Goal: Task Accomplishment & Management: Complete application form

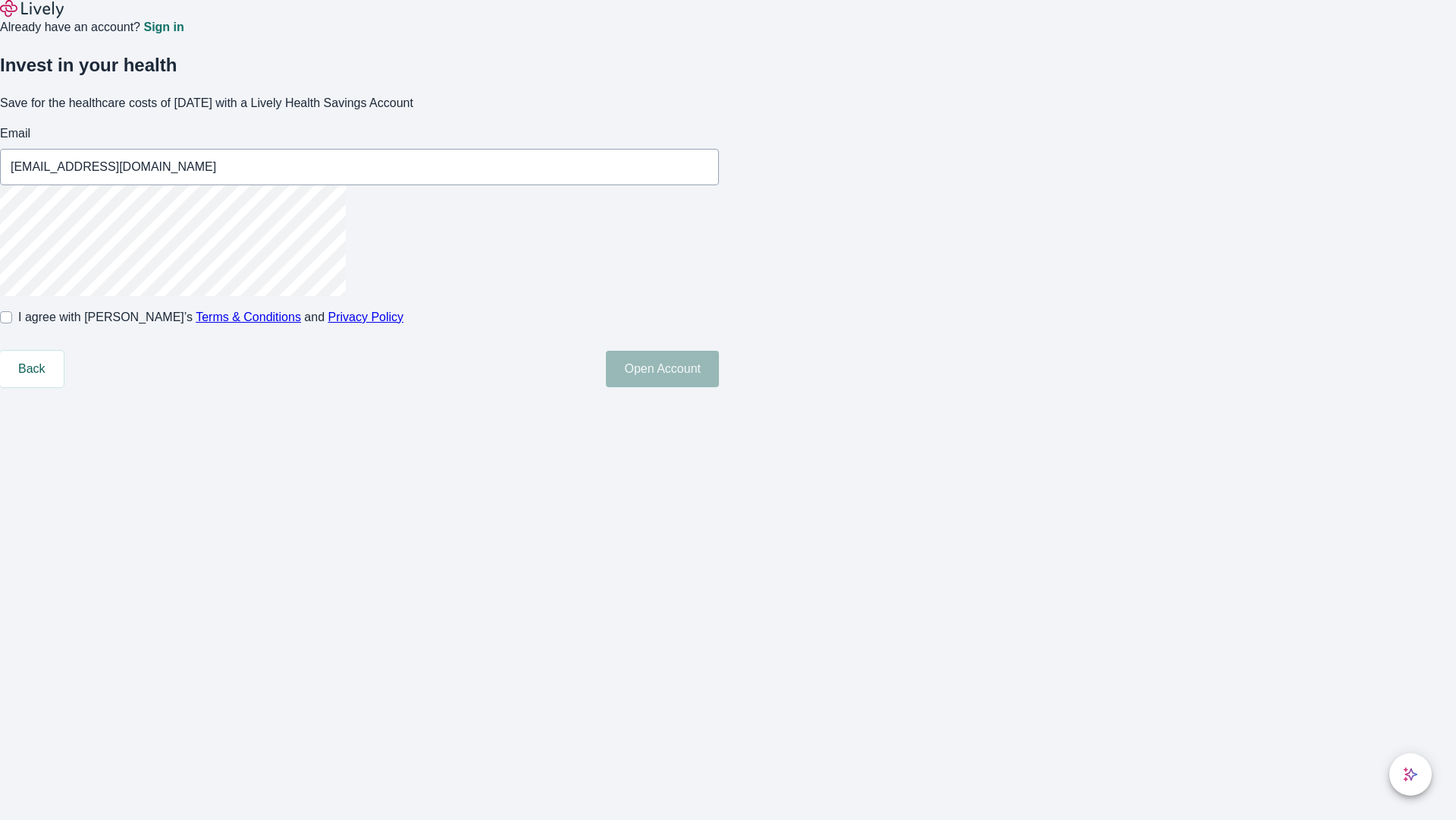
click at [12, 324] on input "I agree with Lively’s Terms & Conditions and Privacy Policy" at bounding box center [6, 317] width 12 height 12
checkbox input "true"
click at [719, 387] on button "Open Account" at bounding box center [663, 369] width 113 height 36
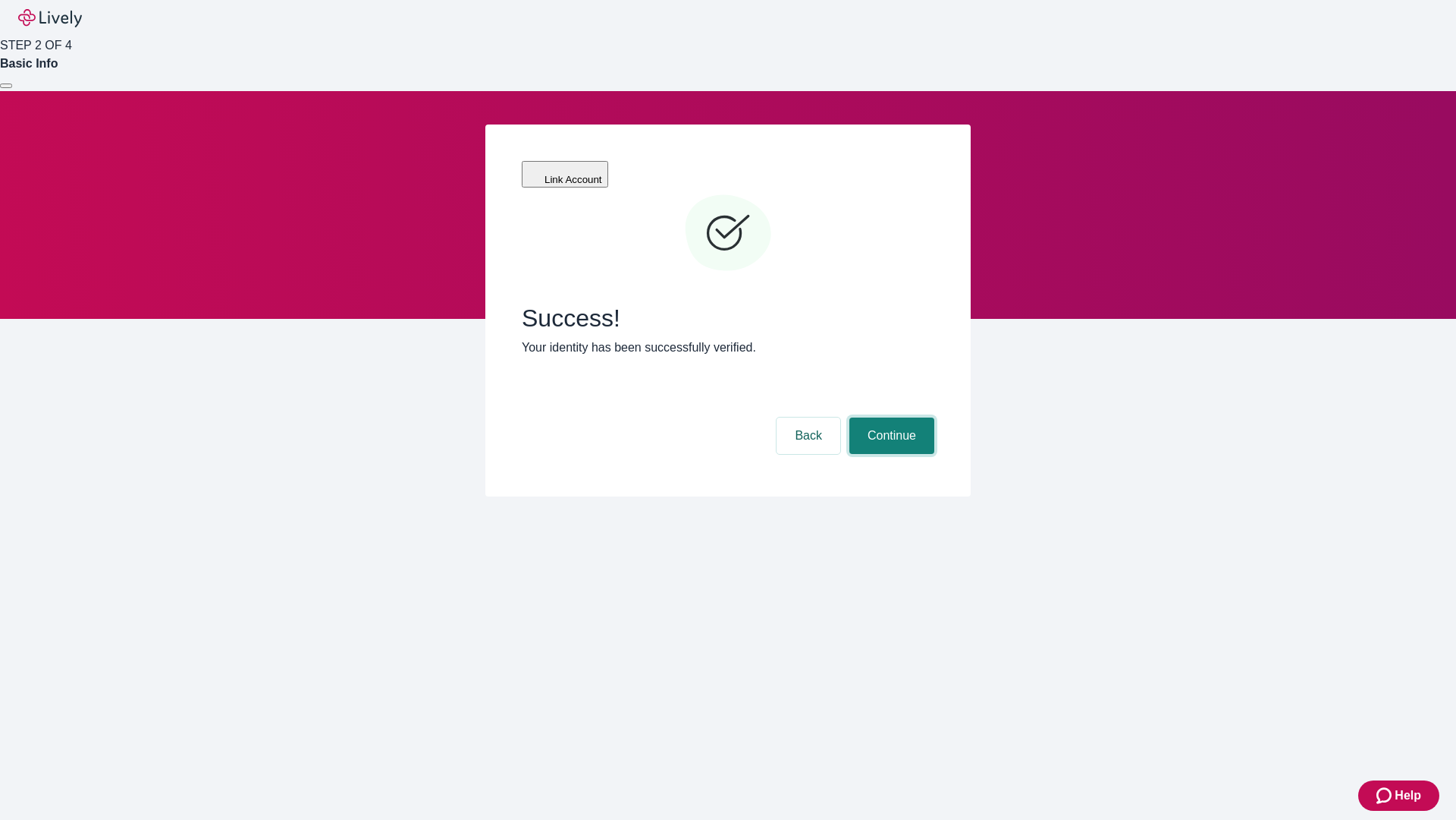
click at [890, 417] on button "Continue" at bounding box center [892, 435] width 85 height 36
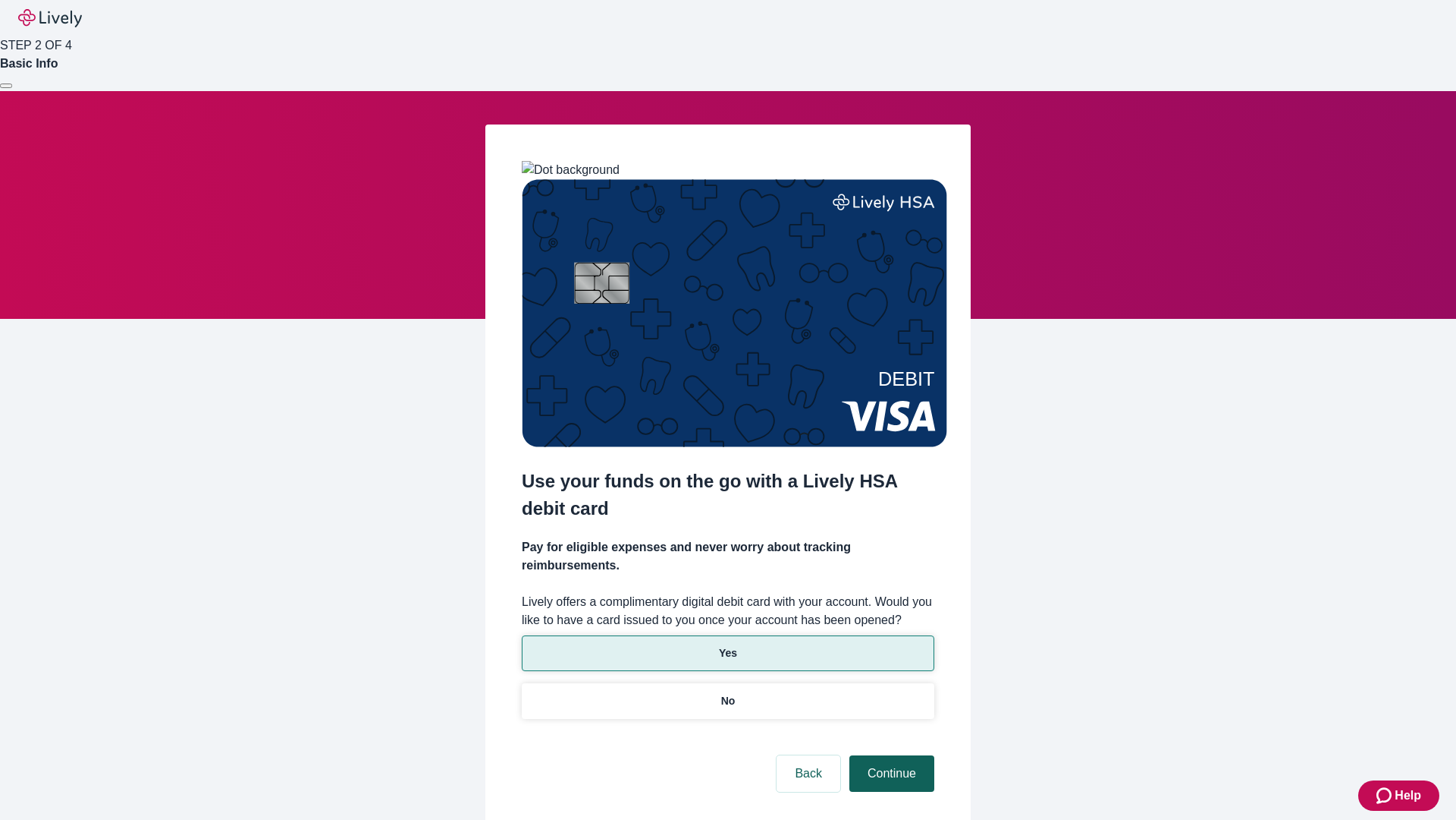
click at [727, 645] on p "Yes" at bounding box center [728, 653] width 19 height 16
click at [890, 755] on button "Continue" at bounding box center [892, 772] width 85 height 36
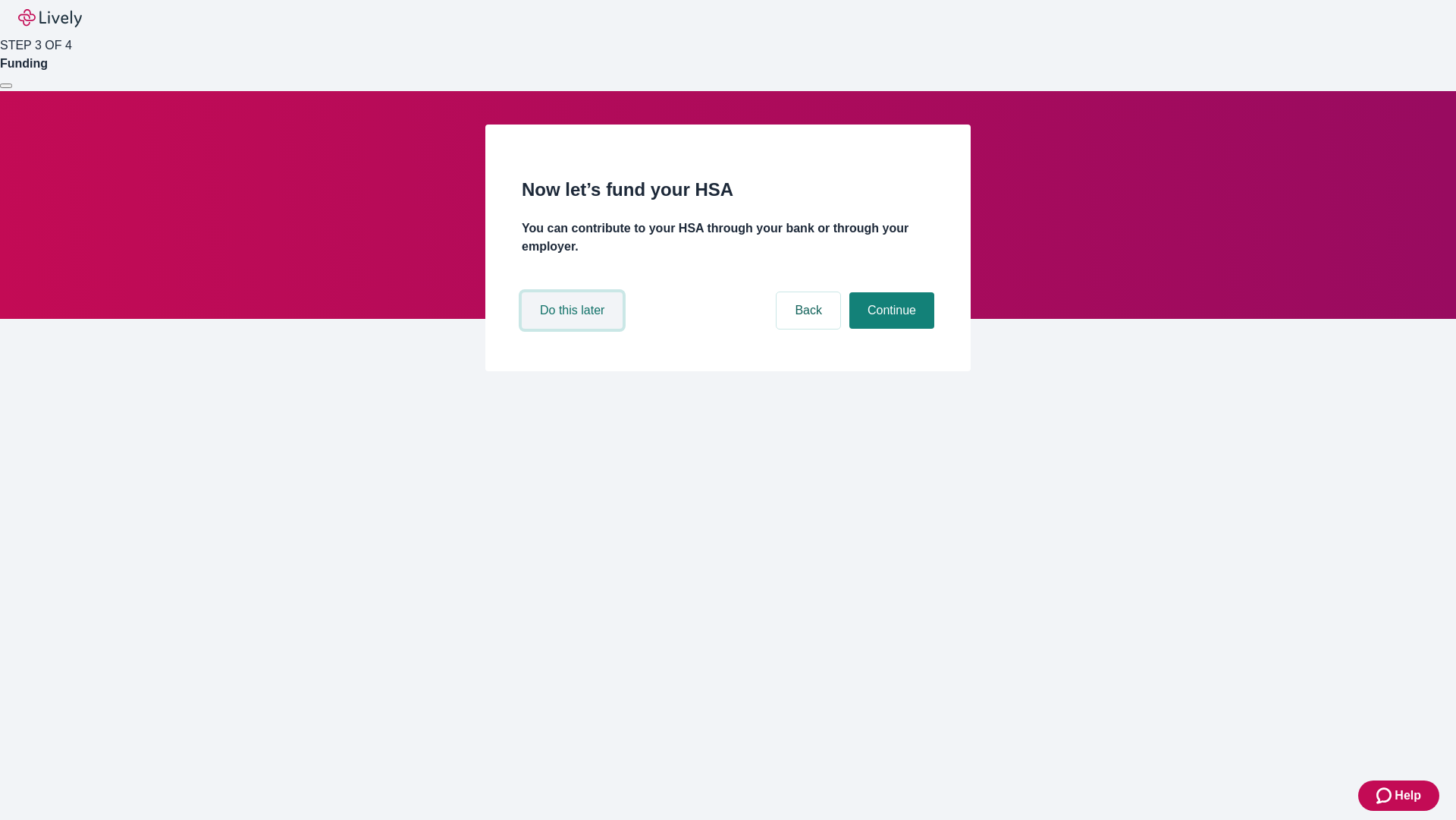
click at [574, 329] on button "Do this later" at bounding box center [573, 310] width 101 height 36
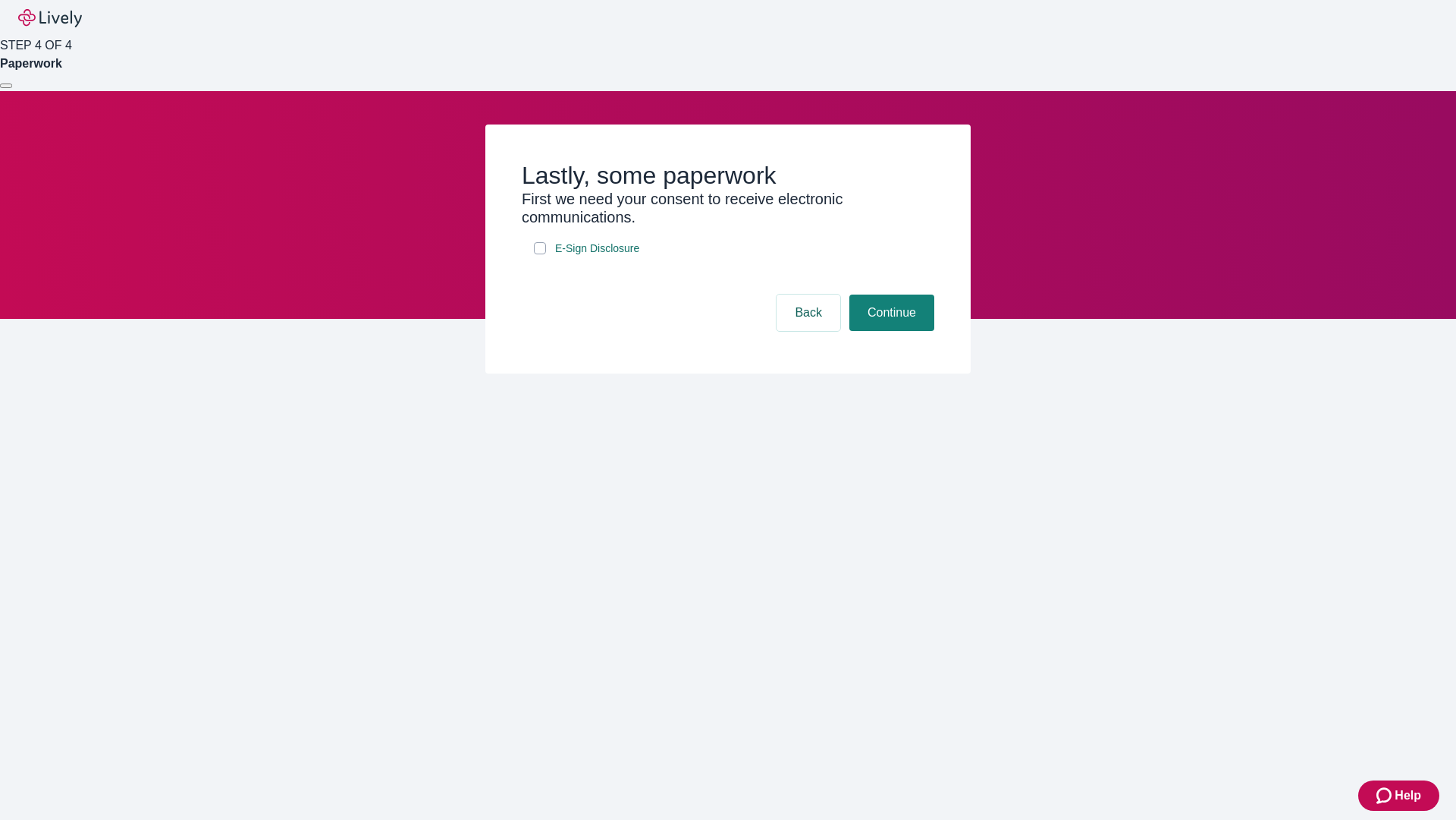
click at [540, 254] on input "E-Sign Disclosure" at bounding box center [540, 248] width 12 height 12
checkbox input "true"
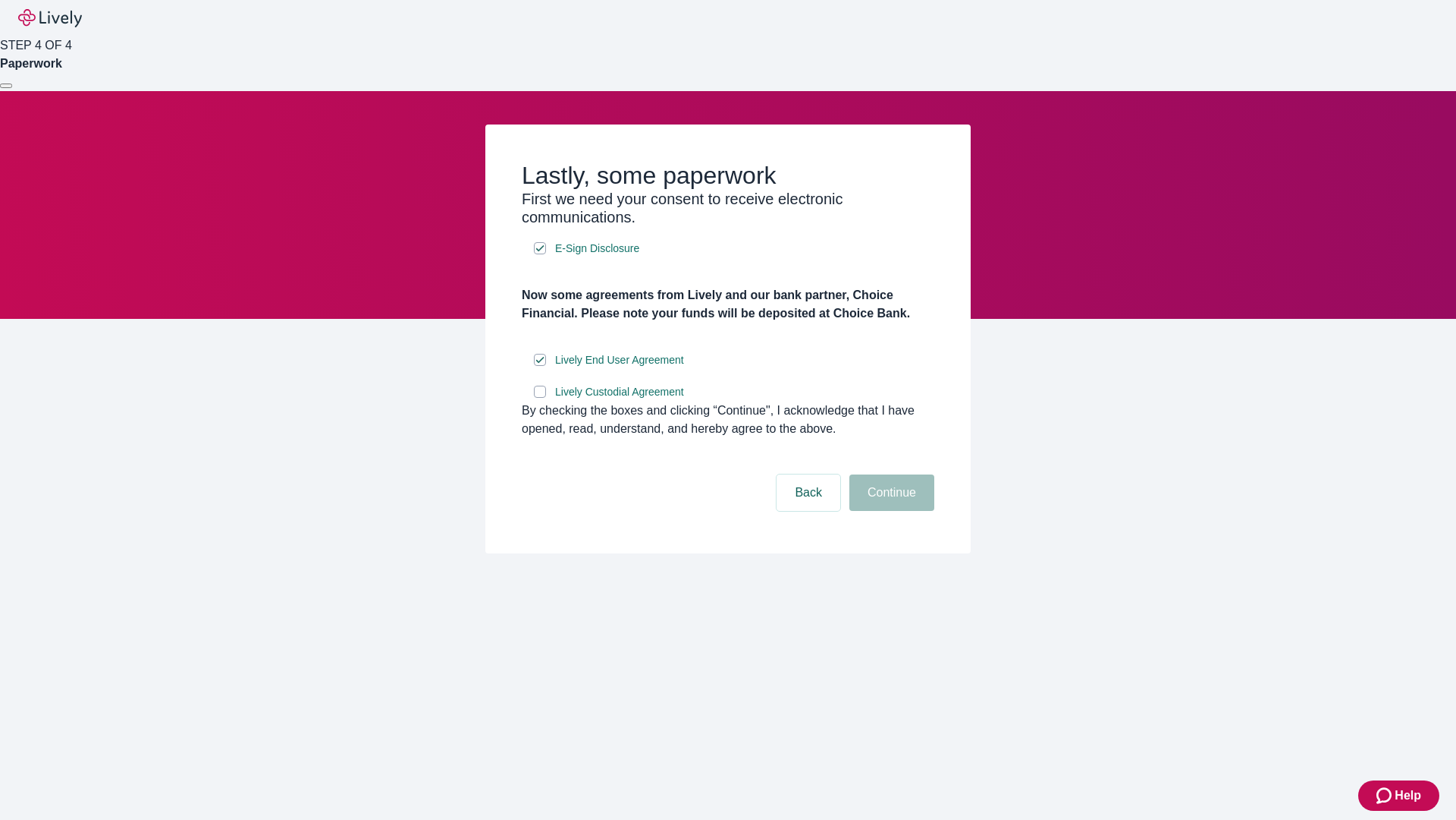
click at [540, 398] on input "Lively Custodial Agreement" at bounding box center [540, 391] width 12 height 12
checkbox input "true"
click at [890, 511] on button "Continue" at bounding box center [892, 491] width 85 height 36
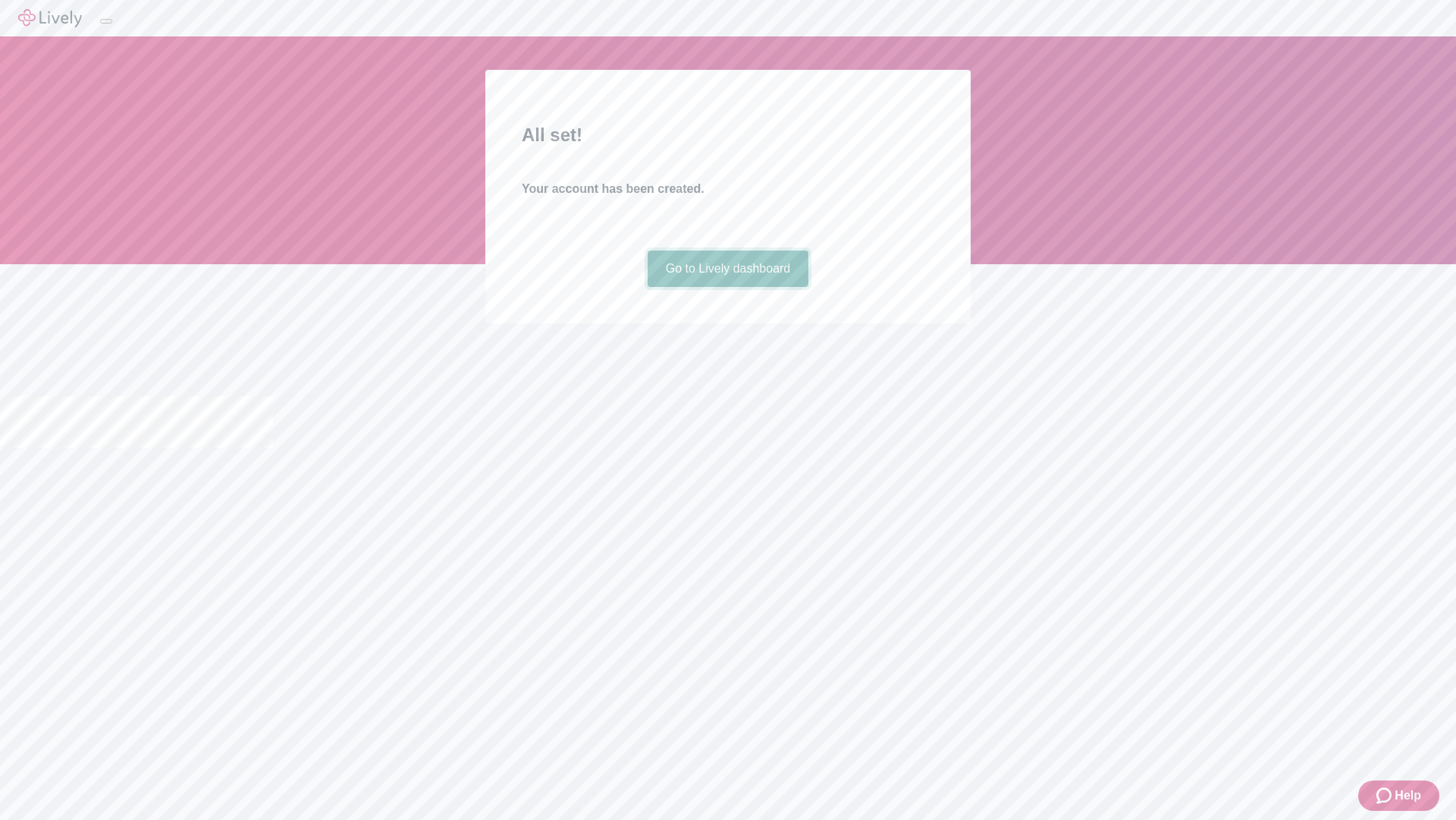
click at [727, 287] on link "Go to Lively dashboard" at bounding box center [729, 268] width 162 height 36
